Goal: Task Accomplishment & Management: Manage account settings

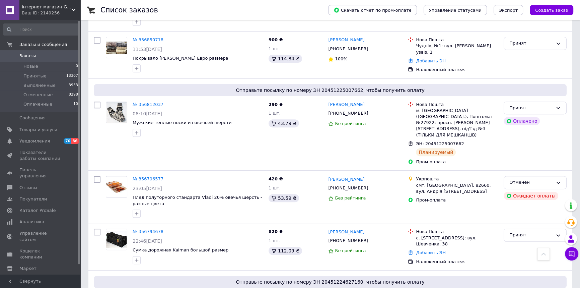
scroll to position [395, 0]
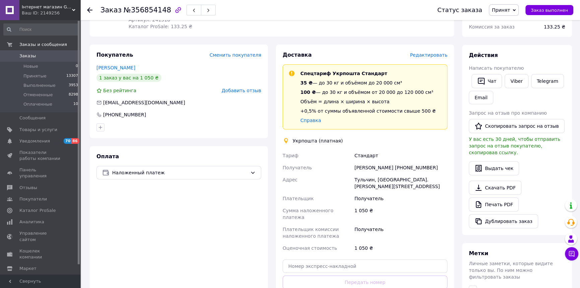
scroll to position [152, 0]
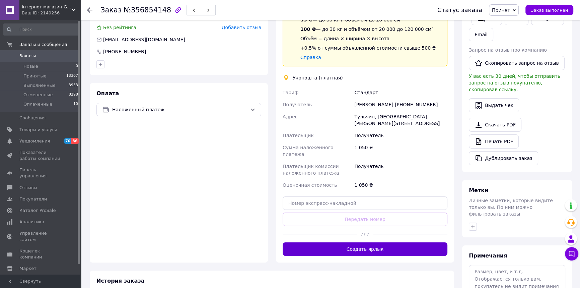
click at [356, 242] on button "Создать ярлык" at bounding box center [365, 248] width 165 height 13
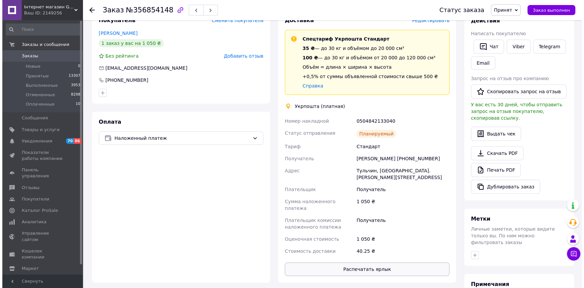
scroll to position [122, 0]
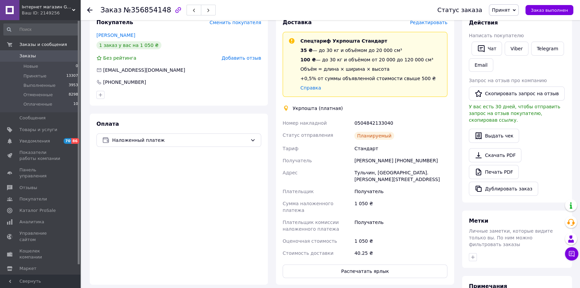
click at [427, 22] on span "Редактировать" at bounding box center [429, 22] width 38 height 5
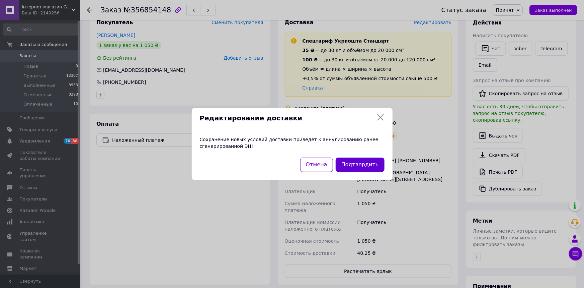
click at [354, 165] on button "Подтвердить" at bounding box center [360, 164] width 49 height 14
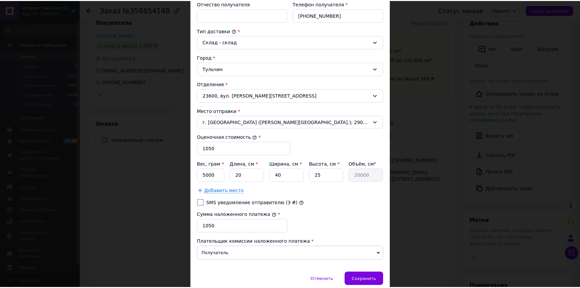
scroll to position [183, 0]
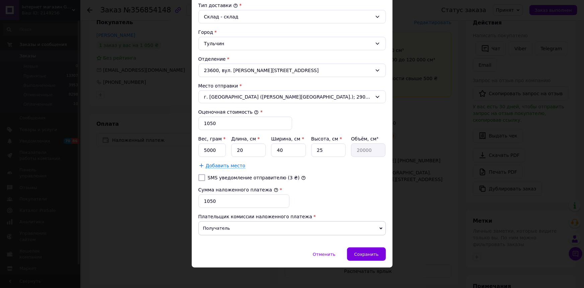
click at [202, 176] on input "SMS уведомление отправителю (3 ₴)" at bounding box center [202, 177] width 7 height 7
checkbox input "true"
drag, startPoint x: 215, startPoint y: 201, endPoint x: 198, endPoint y: 200, distance: 17.1
click at [199, 200] on input "1050" at bounding box center [244, 200] width 91 height 13
type input "950"
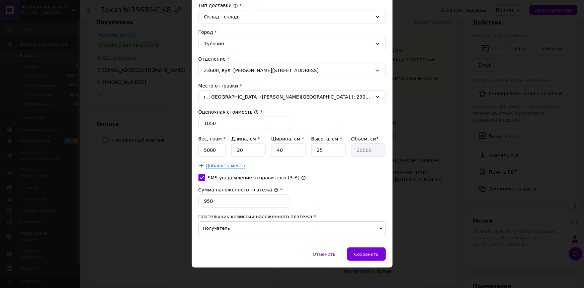
click at [329, 188] on div "Сумма наложенного платежа * 950" at bounding box center [292, 197] width 193 height 27
drag, startPoint x: 216, startPoint y: 147, endPoint x: 191, endPoint y: 147, distance: 25.1
click at [189, 146] on div "× Редактирование доставки Способ доставки Укрпошта (платная) Тариф * Стандарт П…" at bounding box center [292, 144] width 584 height 288
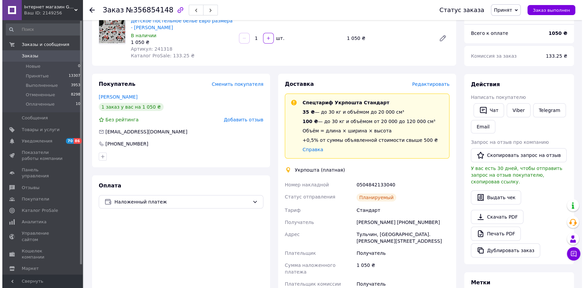
scroll to position [30, 0]
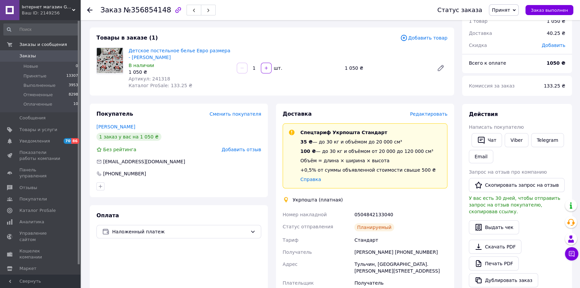
click at [428, 113] on span "Редактировать" at bounding box center [429, 113] width 38 height 5
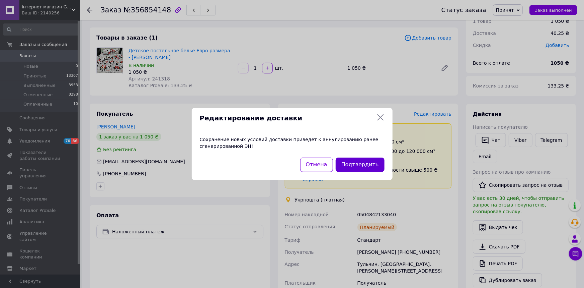
click at [354, 164] on button "Подтвердить" at bounding box center [360, 164] width 49 height 14
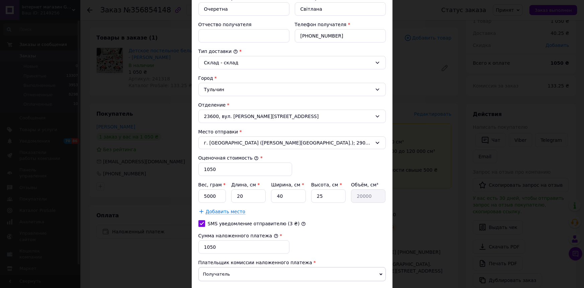
scroll to position [184, 0]
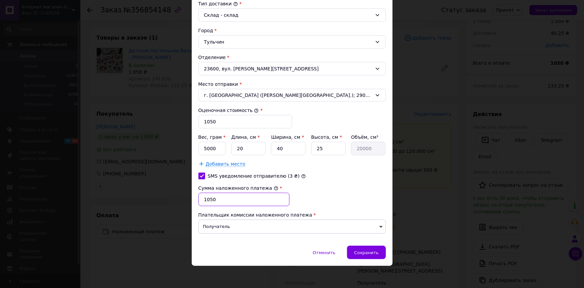
drag, startPoint x: 228, startPoint y: 199, endPoint x: 179, endPoint y: 199, distance: 48.2
click at [179, 199] on div "× Редактирование доставки Способ доставки Укрпошта (платная) Тариф * Стандарт П…" at bounding box center [292, 144] width 584 height 288
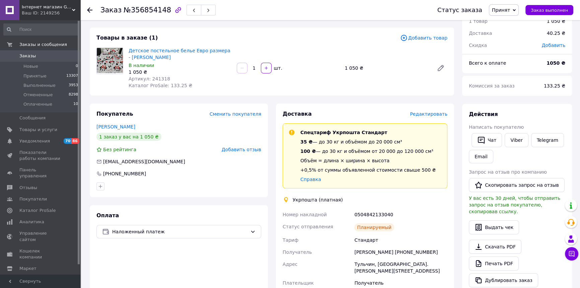
click at [435, 114] on span "Редактировать" at bounding box center [429, 113] width 38 height 5
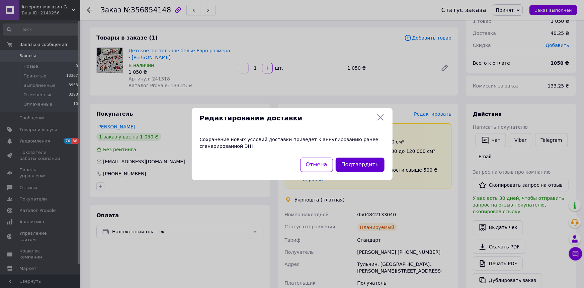
click at [360, 169] on button "Подтвердить" at bounding box center [360, 164] width 49 height 14
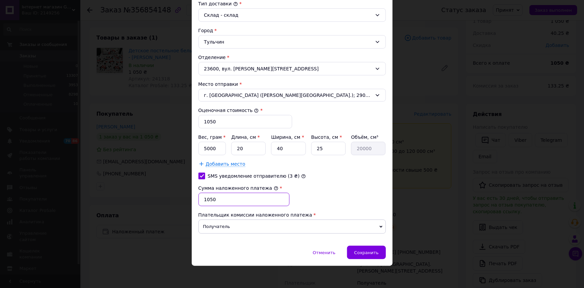
click at [234, 199] on input "1050" at bounding box center [244, 199] width 91 height 13
type input "1"
type input "950"
drag, startPoint x: 211, startPoint y: 148, endPoint x: 191, endPoint y: 147, distance: 20.4
click at [191, 147] on div "× Редактирование доставки Способ доставки Укрпошта (платная) Тариф * Стандарт П…" at bounding box center [292, 144] width 584 height 288
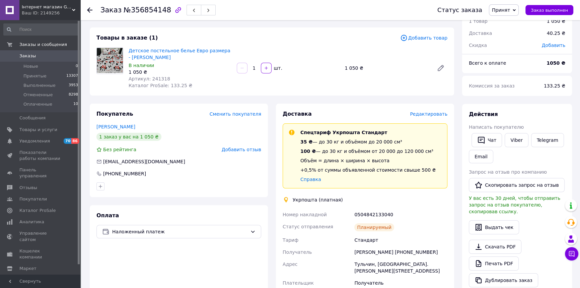
click at [431, 112] on span "Редактировать" at bounding box center [429, 113] width 38 height 5
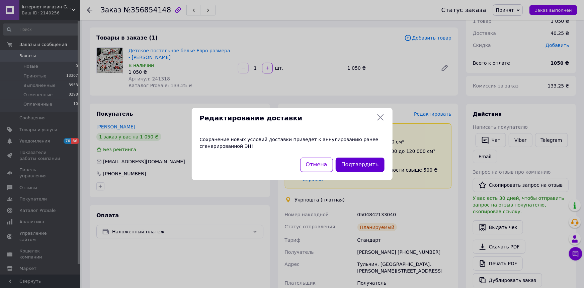
click at [355, 160] on button "Подтвердить" at bounding box center [360, 164] width 49 height 14
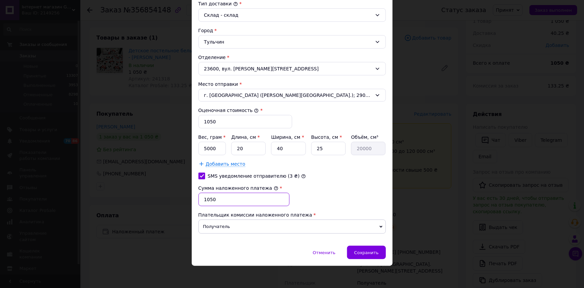
click at [219, 198] on input "1050" at bounding box center [244, 199] width 91 height 13
type input "1"
type input "950"
click at [215, 122] on input "1050" at bounding box center [246, 121] width 94 height 13
type input "1"
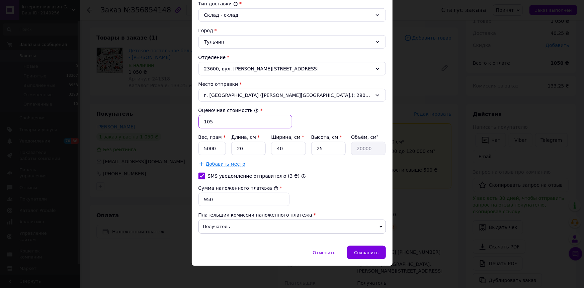
type input "1050"
click at [212, 148] on input "5000" at bounding box center [213, 148] width 28 height 13
type input "5"
type input "2000"
click at [327, 147] on input "25" at bounding box center [328, 148] width 34 height 13
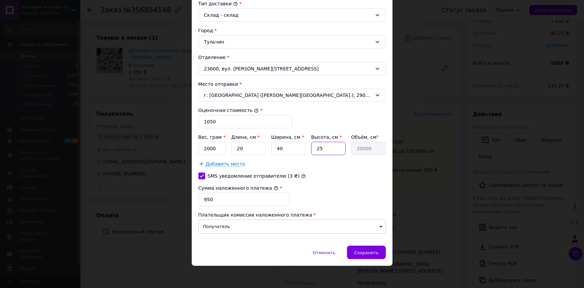
type input "2"
type input "1600"
type input "5"
type input "4000"
type input "5"
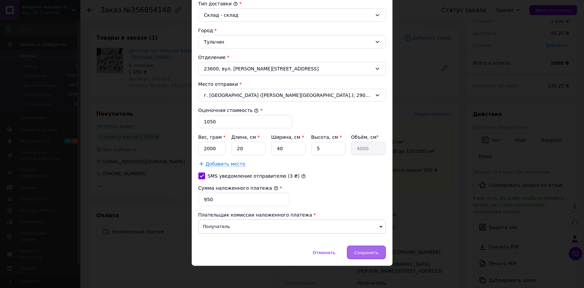
click at [358, 251] on span "Сохранить" at bounding box center [366, 252] width 24 height 5
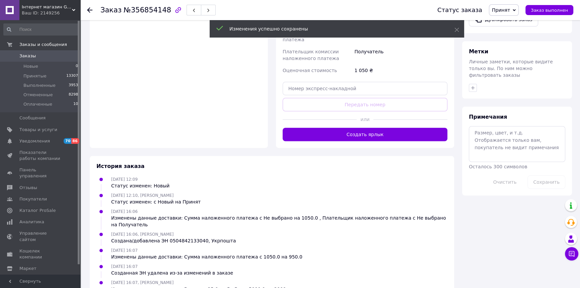
scroll to position [284, 0]
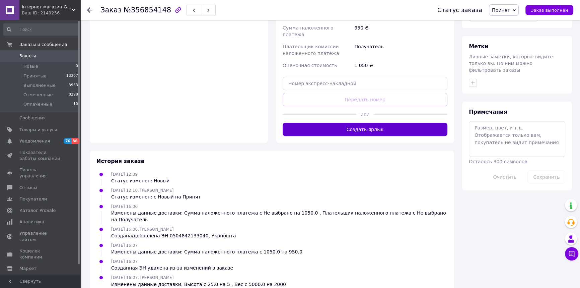
click at [361, 123] on button "Создать ярлык" at bounding box center [365, 129] width 165 height 13
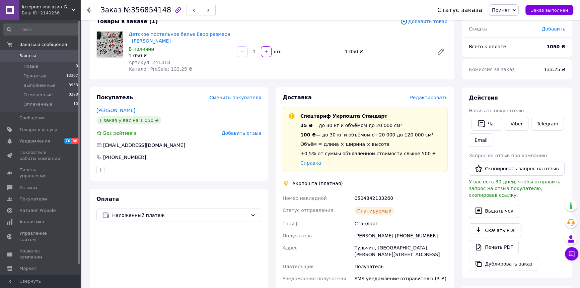
scroll to position [93, 0]
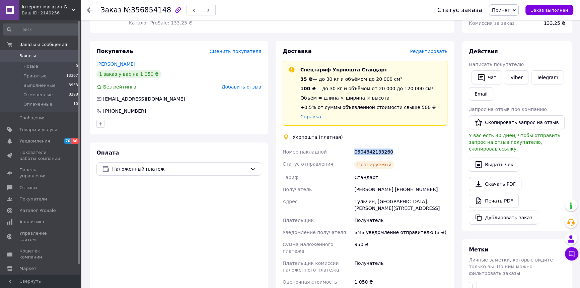
drag, startPoint x: 392, startPoint y: 150, endPoint x: 351, endPoint y: 157, distance: 41.4
click at [352, 155] on div "Номер накладной 0504842133260 Статус отправления Планируемый Тариф Стандарт Пол…" at bounding box center [364, 223] width 167 height 154
copy div "Номер накладной 0504842133260"
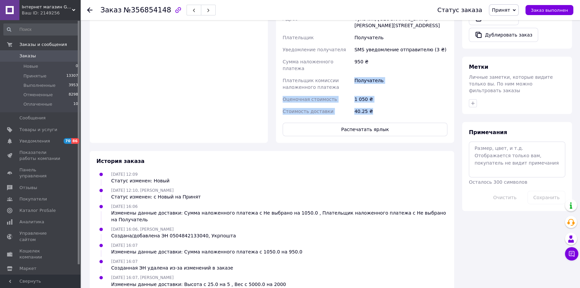
drag, startPoint x: 371, startPoint y: 105, endPoint x: 342, endPoint y: 85, distance: 35.3
click at [342, 85] on div "Номер накладной 0504842133260 Статус отправления Планируемый Тариф Стандарт Пол…" at bounding box center [364, 40] width 167 height 154
click at [397, 93] on div "1 050 ₴" at bounding box center [401, 99] width 96 height 12
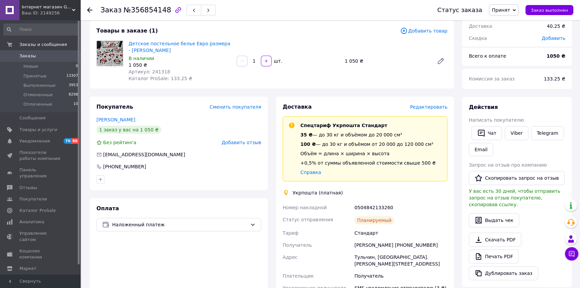
scroll to position [32, 0]
